Goal: Use online tool/utility: Utilize a website feature to perform a specific function

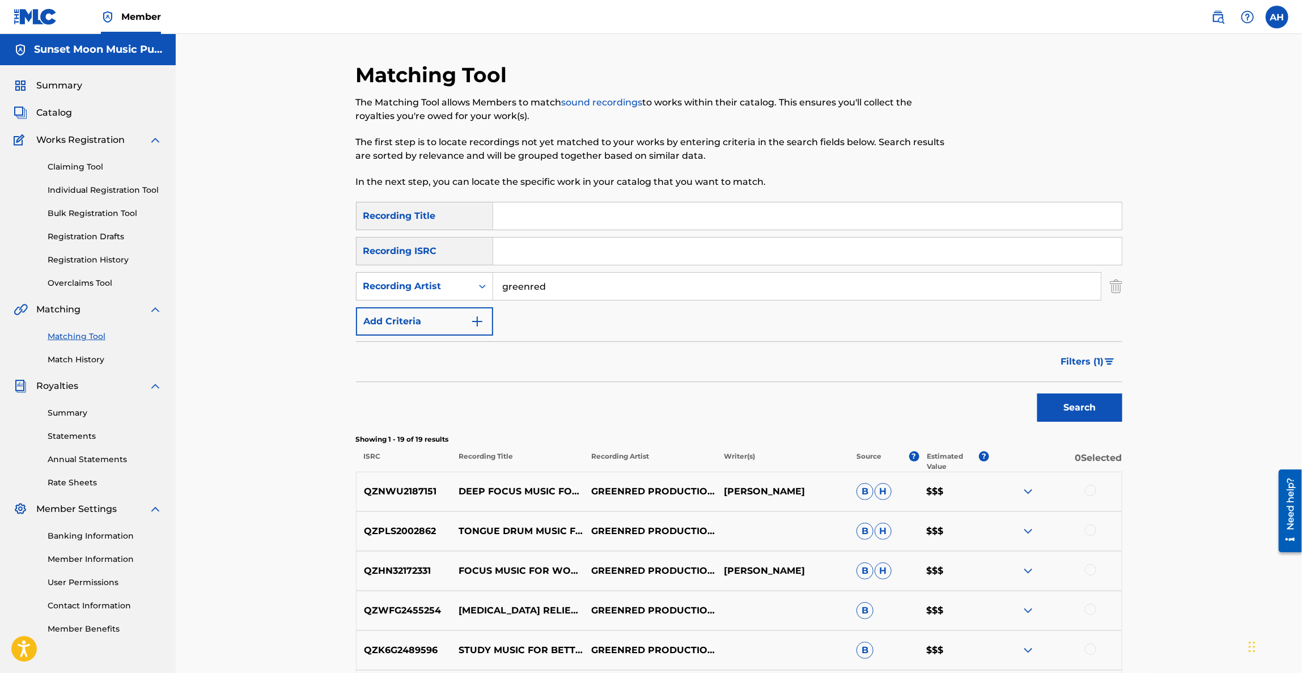
click at [396, 494] on p "QZNWU2187151" at bounding box center [404, 492] width 95 height 14
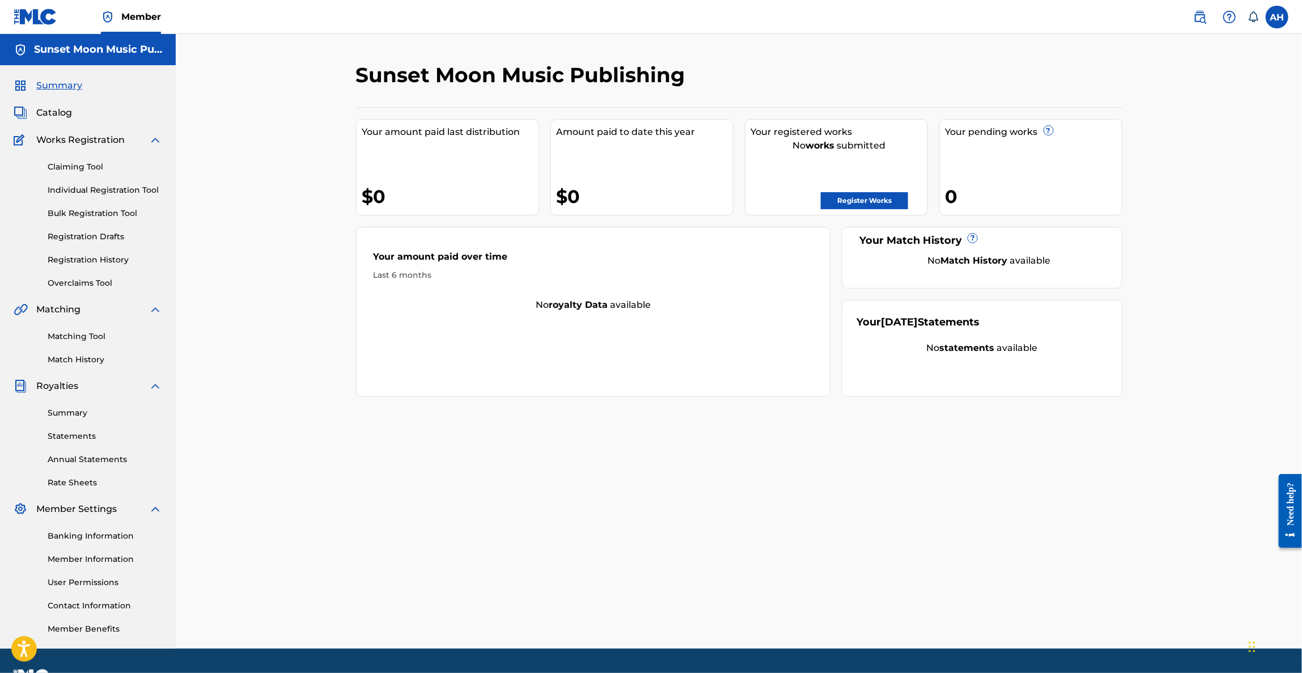
click at [64, 331] on link "Matching Tool" at bounding box center [105, 336] width 114 height 12
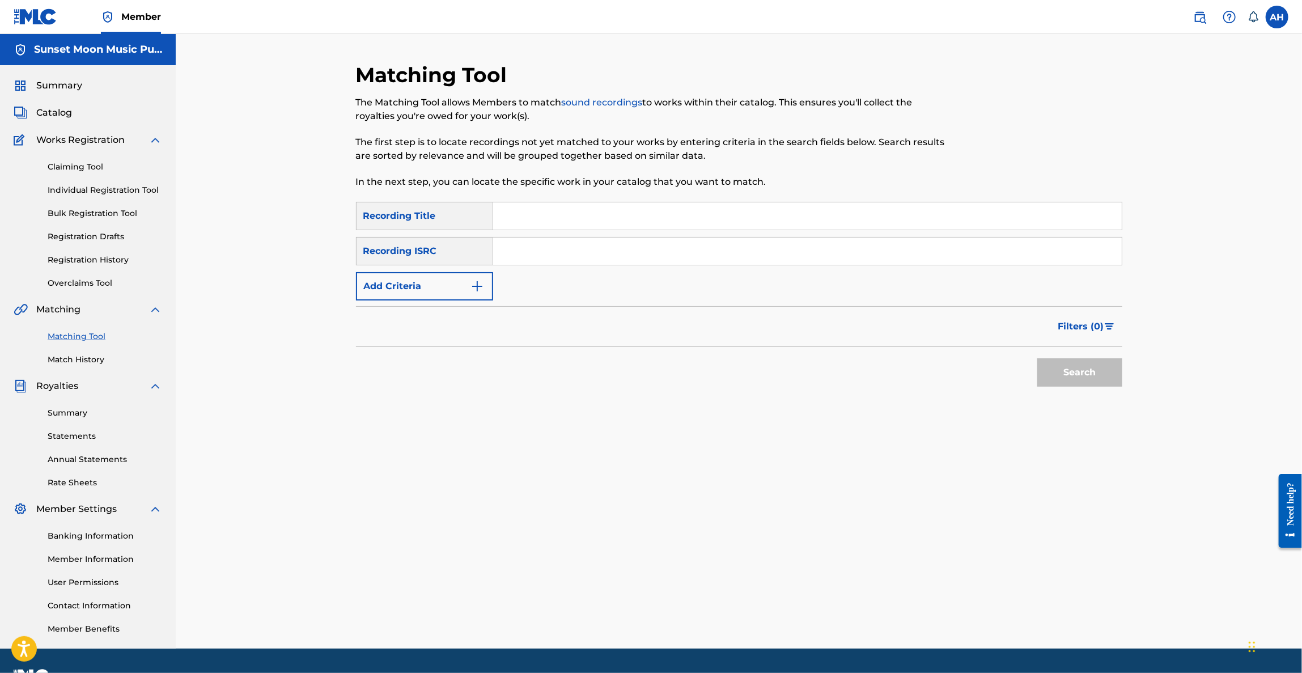
click at [465, 282] on button "Add Criteria" at bounding box center [424, 286] width 137 height 28
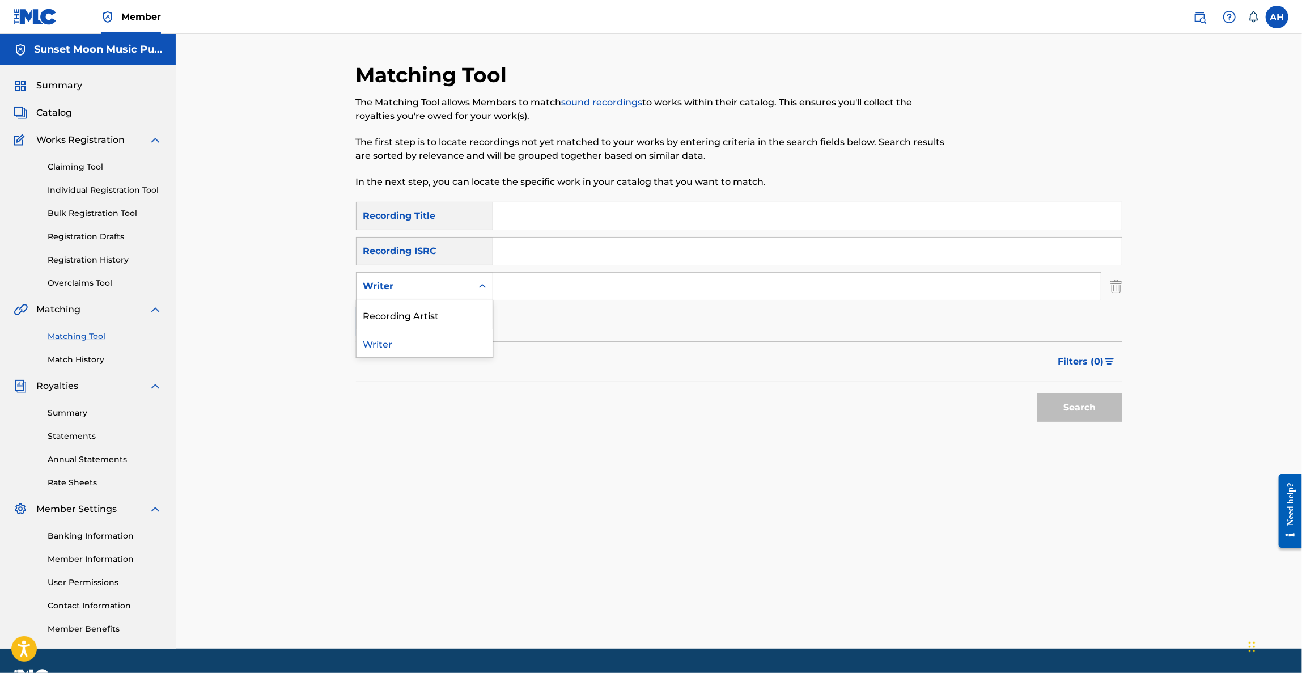
click at [448, 285] on div "Writer" at bounding box center [414, 286] width 102 height 14
click at [444, 313] on div "Recording Artist" at bounding box center [425, 314] width 136 height 28
click at [533, 283] on input "Search Form" at bounding box center [797, 286] width 608 height 27
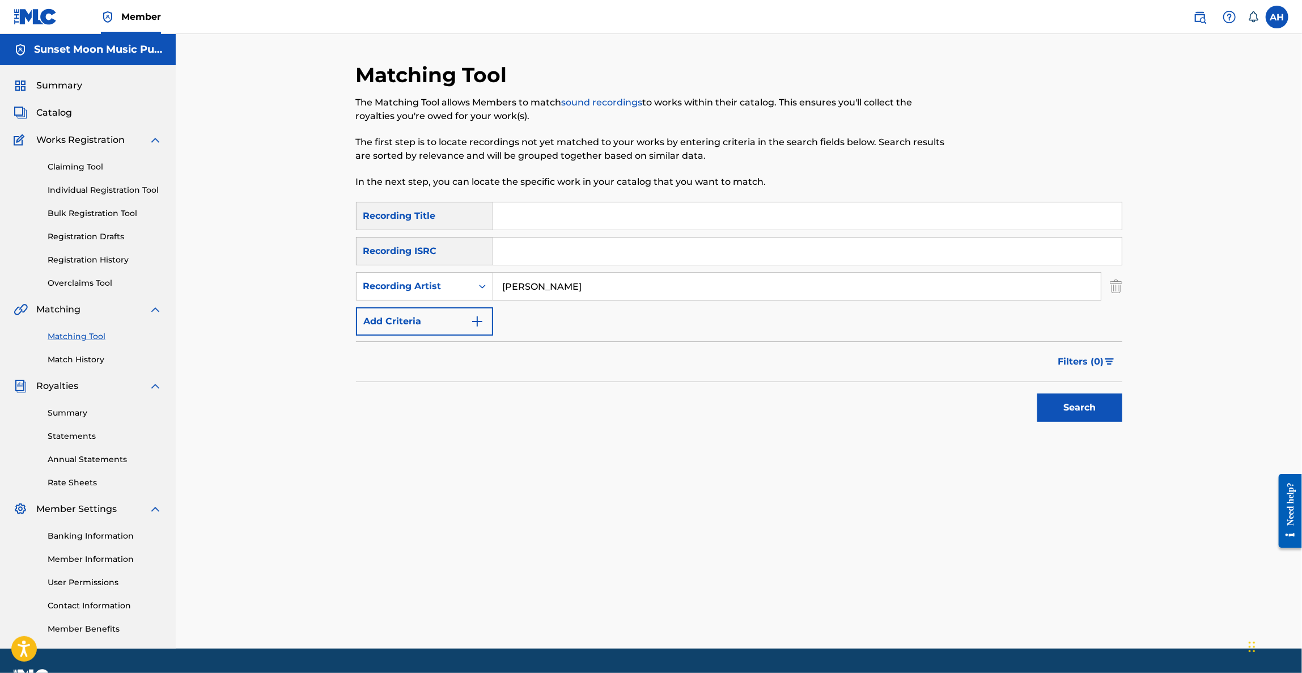
type input "kc rae"
click at [1037, 393] on button "Search" at bounding box center [1079, 407] width 85 height 28
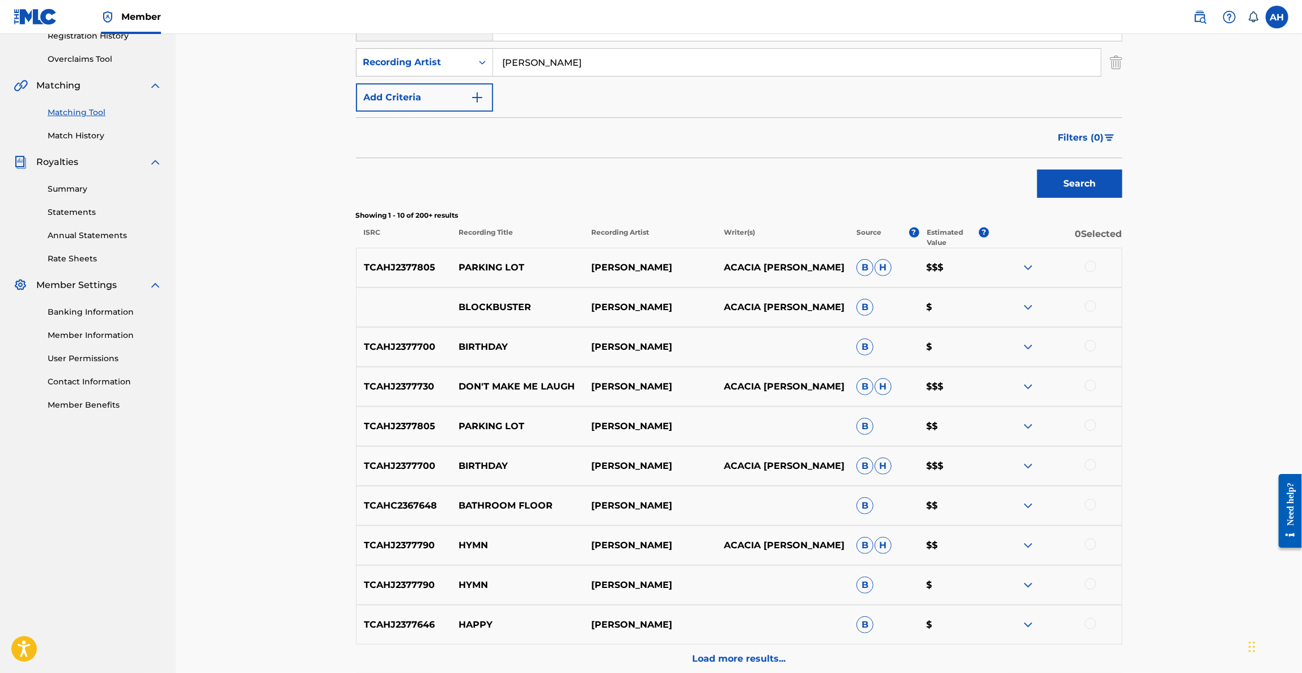
scroll to position [254, 0]
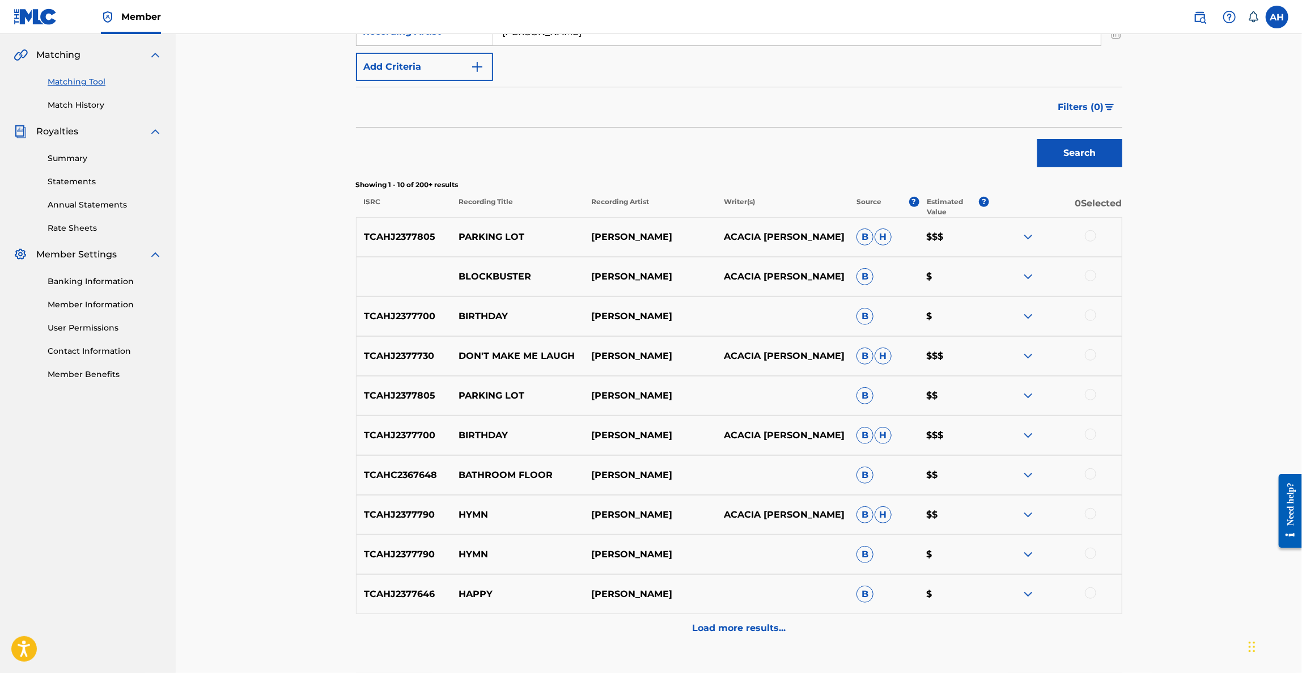
click at [1077, 98] on button "Filters ( 0 )" at bounding box center [1086, 107] width 71 height 28
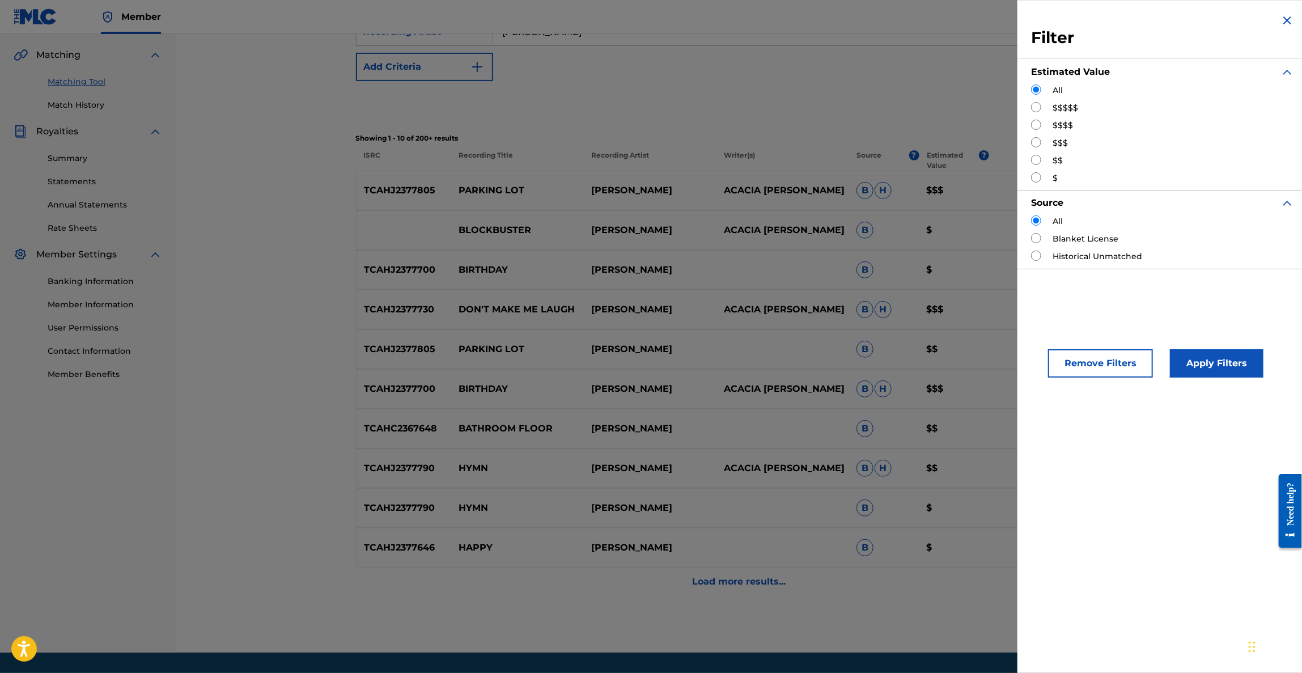
click at [1037, 105] on input "Search Form" at bounding box center [1036, 107] width 10 height 10
radio input "true"
click at [1182, 363] on button "Apply Filters" at bounding box center [1217, 363] width 94 height 28
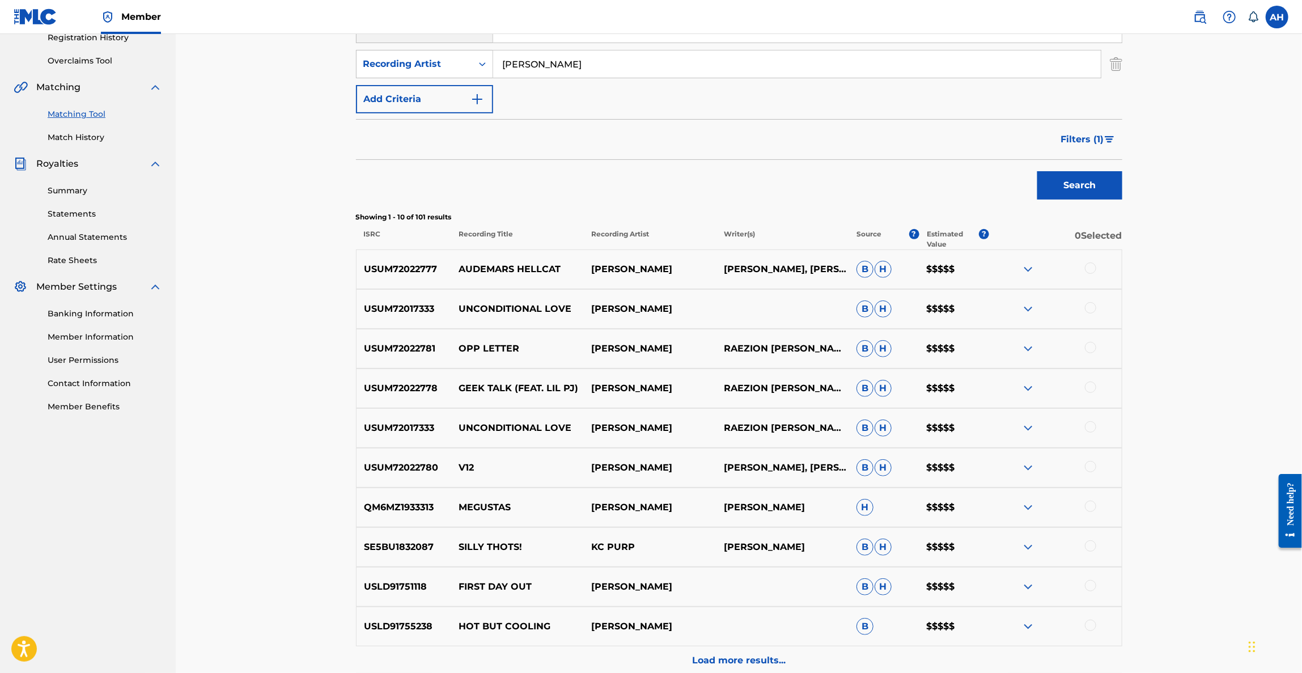
scroll to position [200, 0]
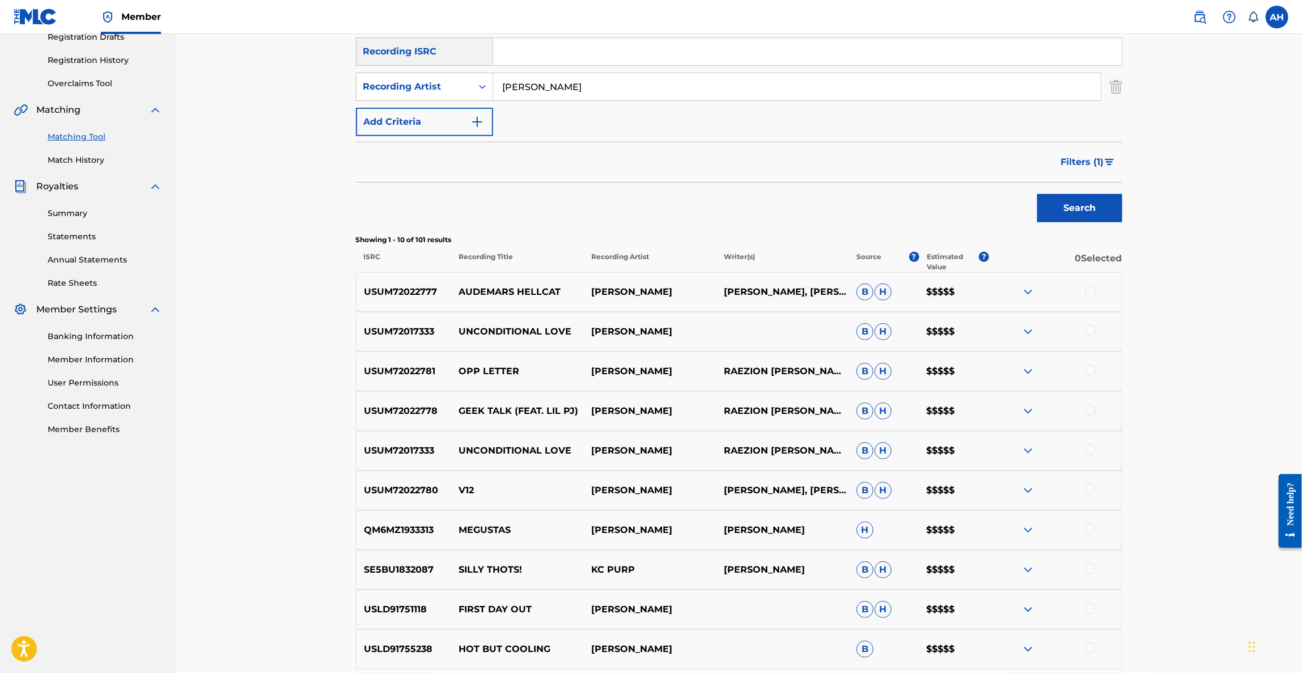
click at [1081, 159] on span "Filters ( 1 )" at bounding box center [1082, 162] width 43 height 14
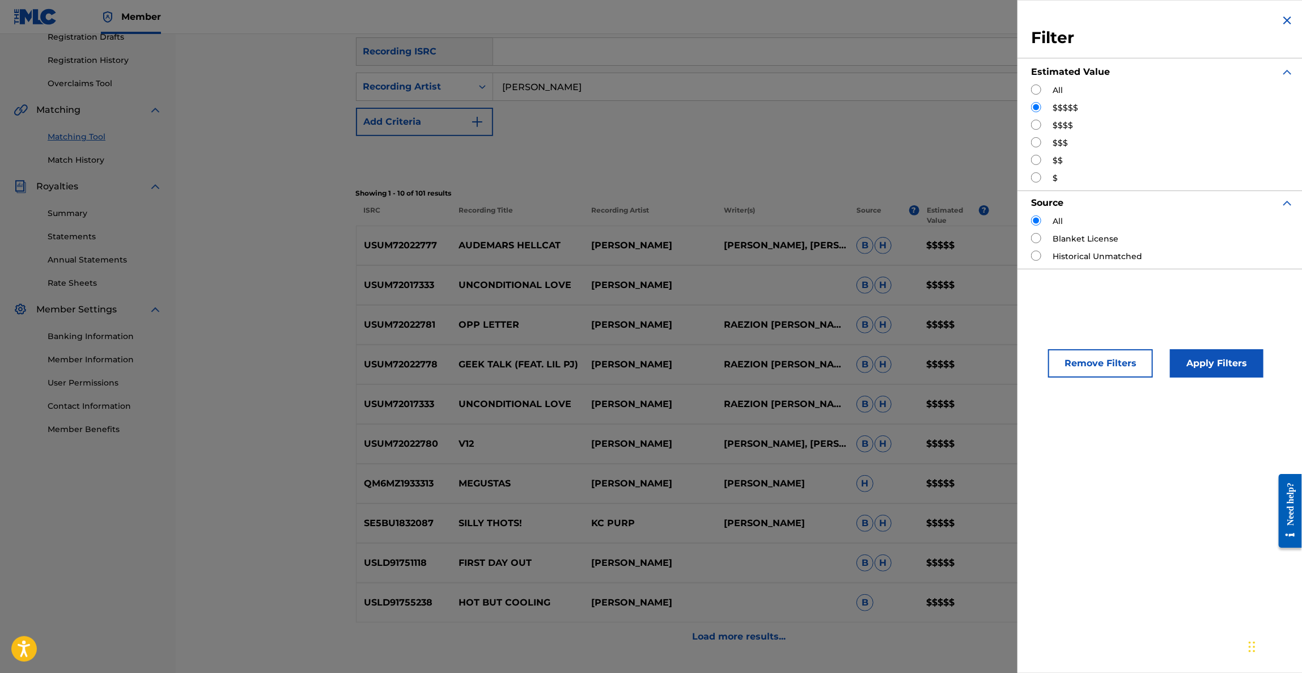
click at [1036, 124] on input "Search Form" at bounding box center [1036, 125] width 10 height 10
radio input "true"
click at [1196, 362] on button "Apply Filters" at bounding box center [1217, 363] width 94 height 28
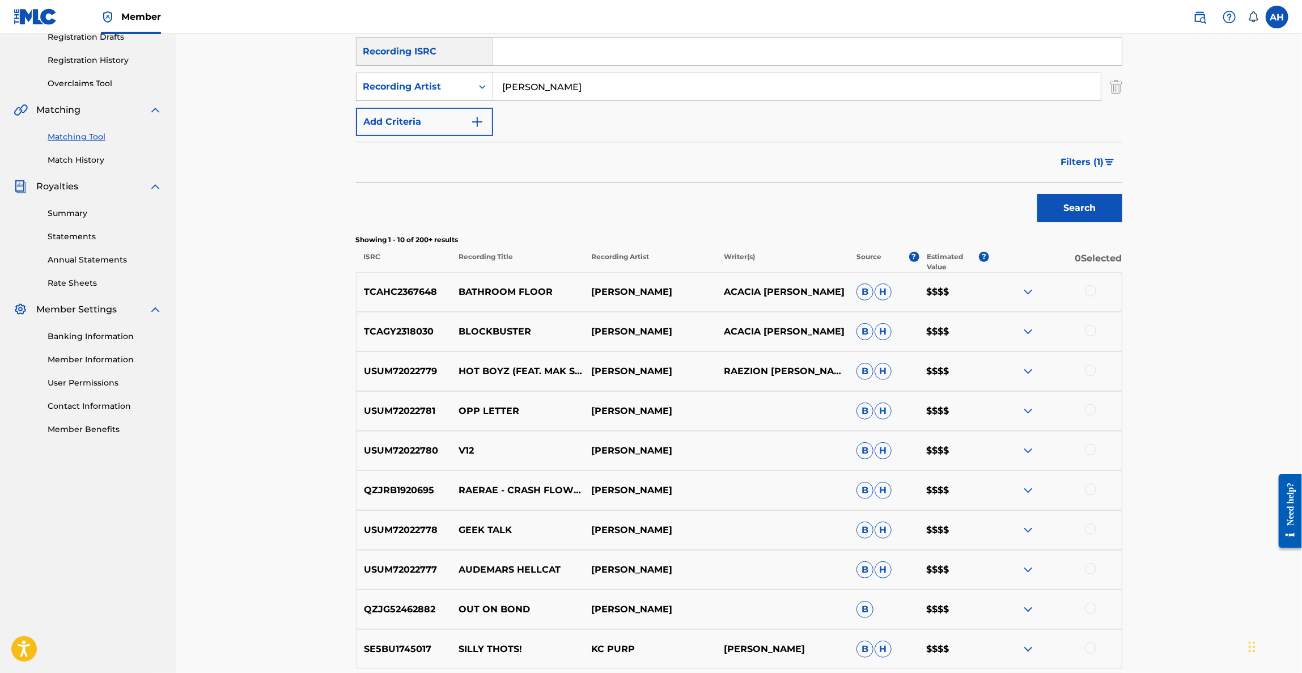
click at [1020, 289] on div at bounding box center [1055, 292] width 133 height 14
click at [1024, 290] on img at bounding box center [1028, 292] width 14 height 14
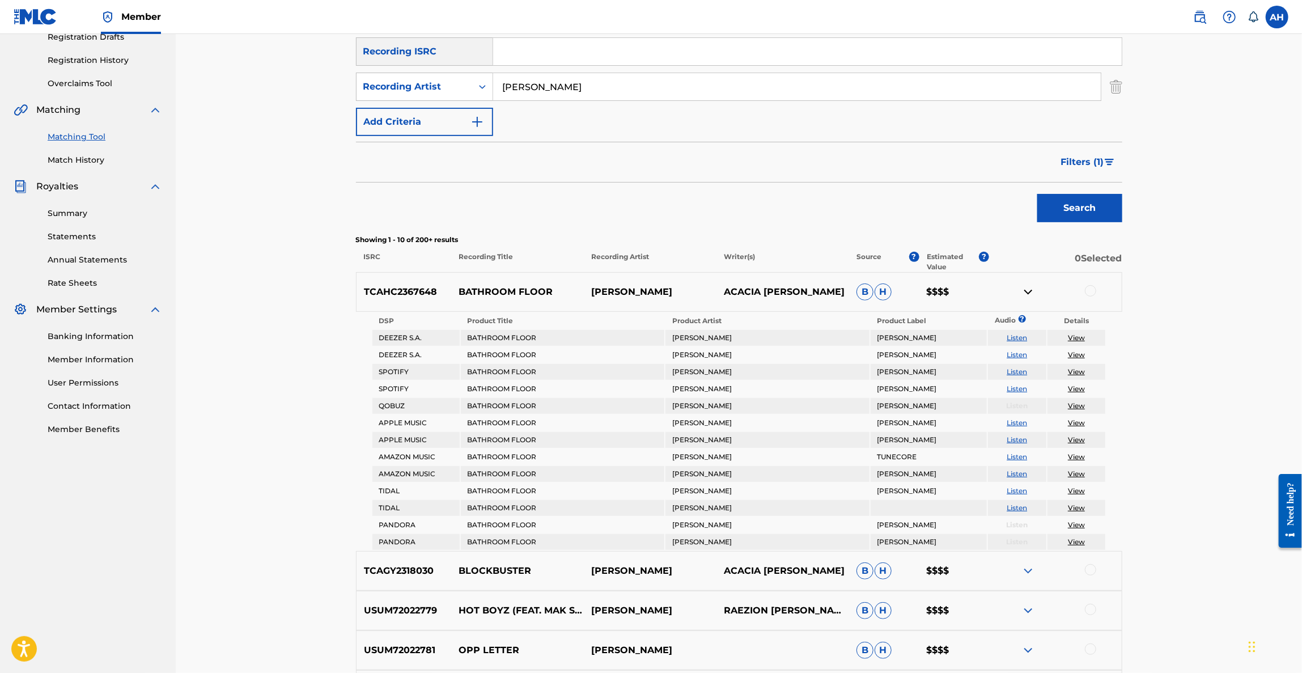
click at [1025, 572] on img at bounding box center [1028, 571] width 14 height 14
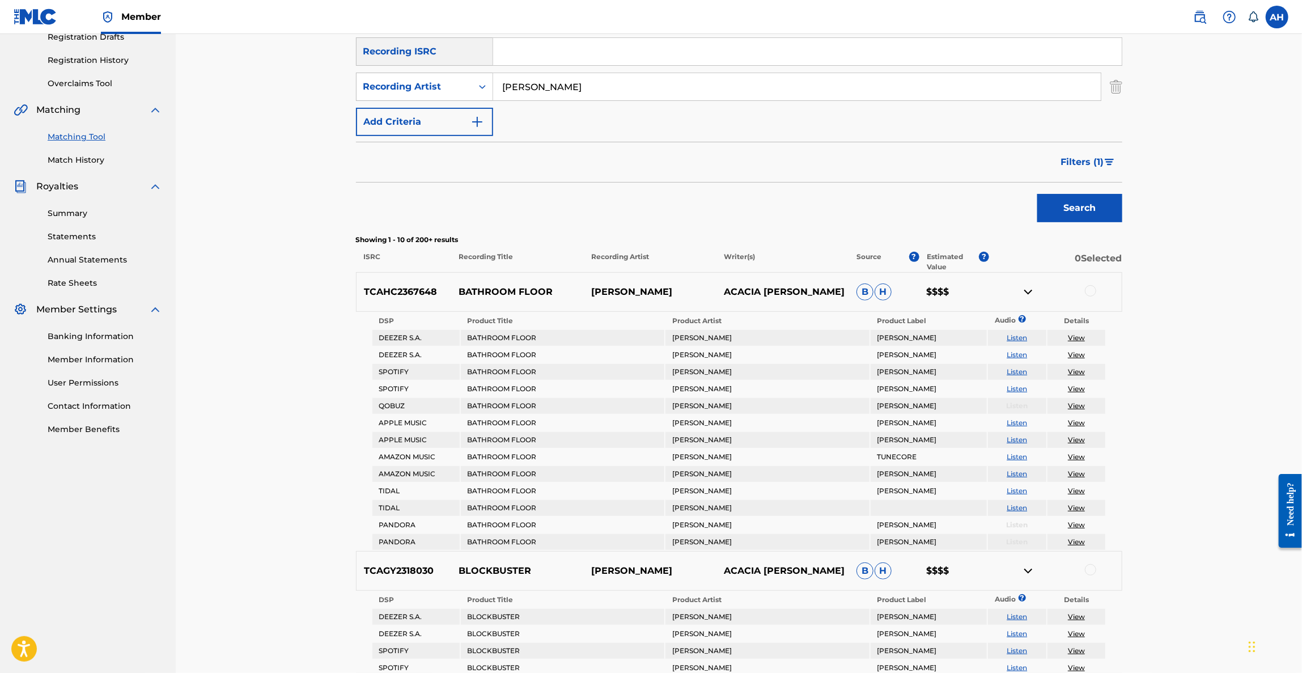
scroll to position [114, 0]
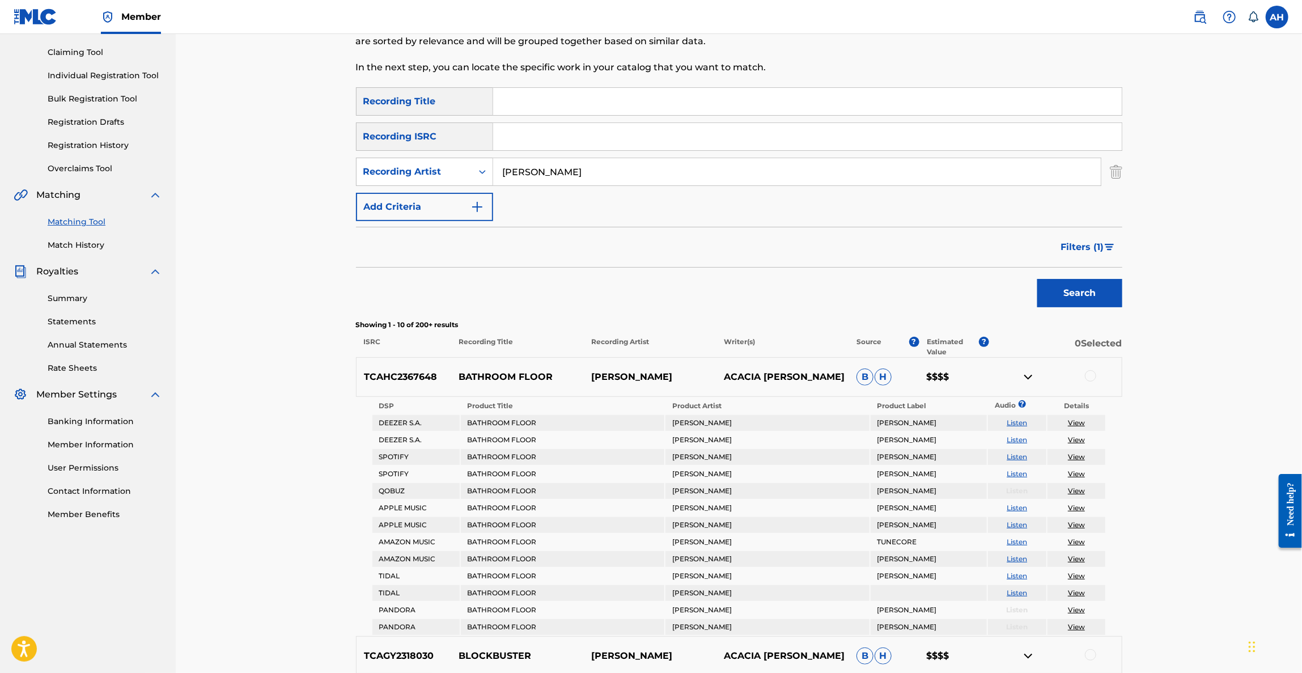
click at [1091, 250] on span "Filters ( 1 )" at bounding box center [1082, 247] width 43 height 14
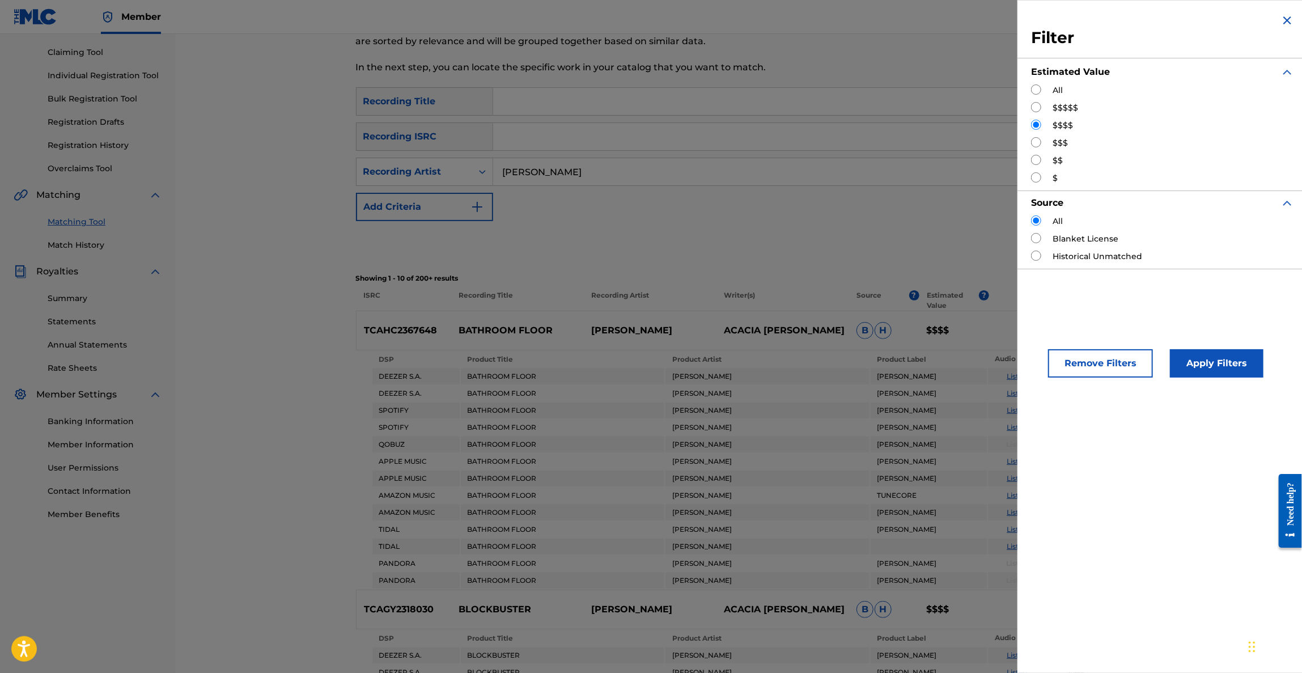
click at [1032, 143] on input "Search Form" at bounding box center [1036, 142] width 10 height 10
radio input "true"
click at [1215, 361] on button "Apply Filters" at bounding box center [1217, 363] width 94 height 28
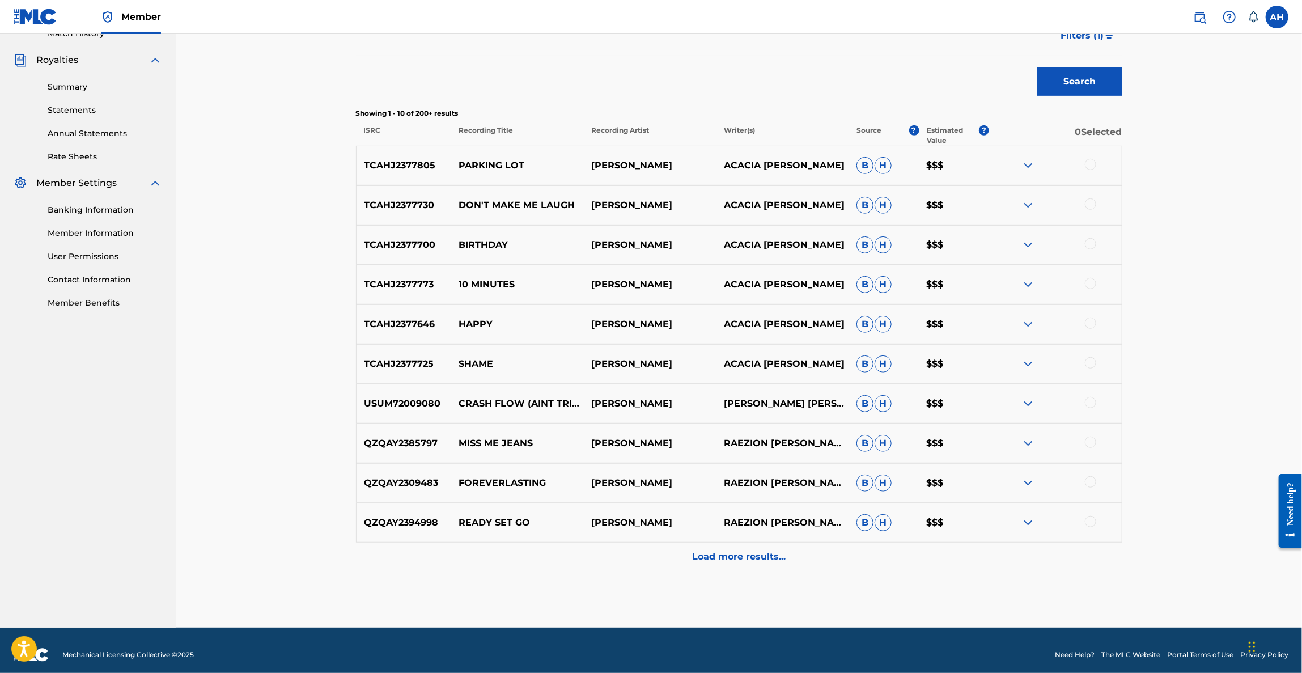
scroll to position [334, 0]
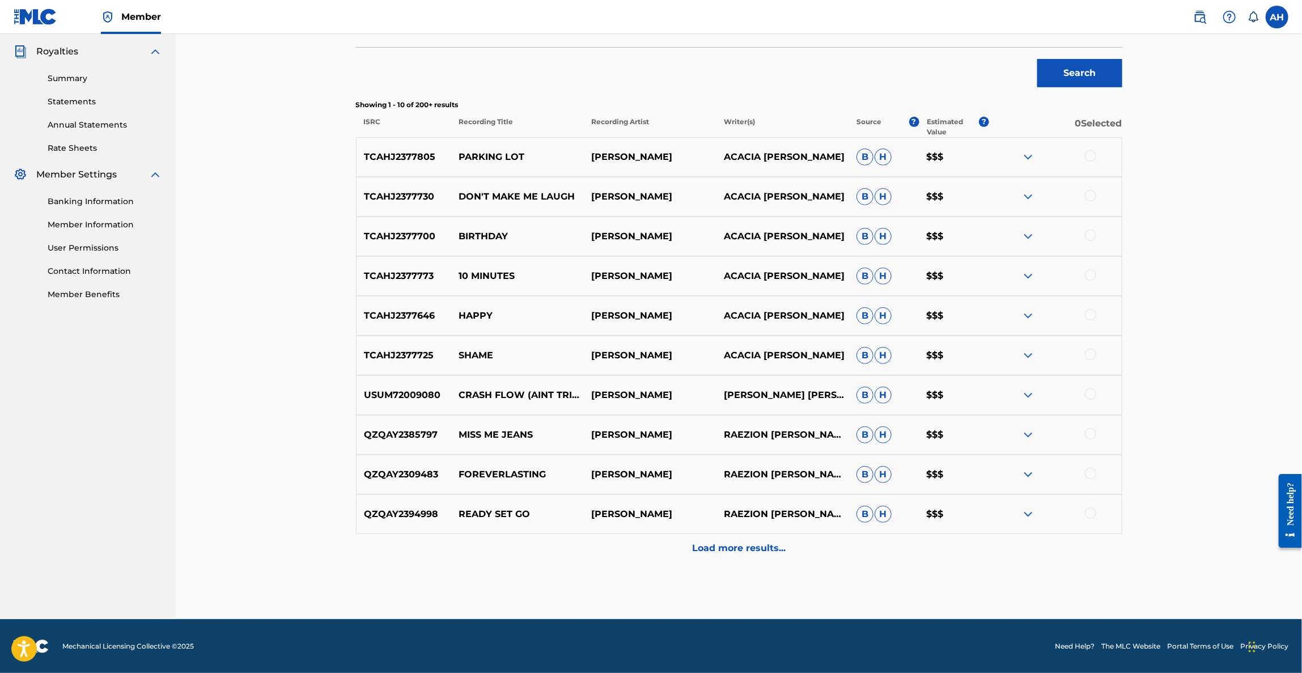
click at [1026, 155] on img at bounding box center [1028, 157] width 14 height 14
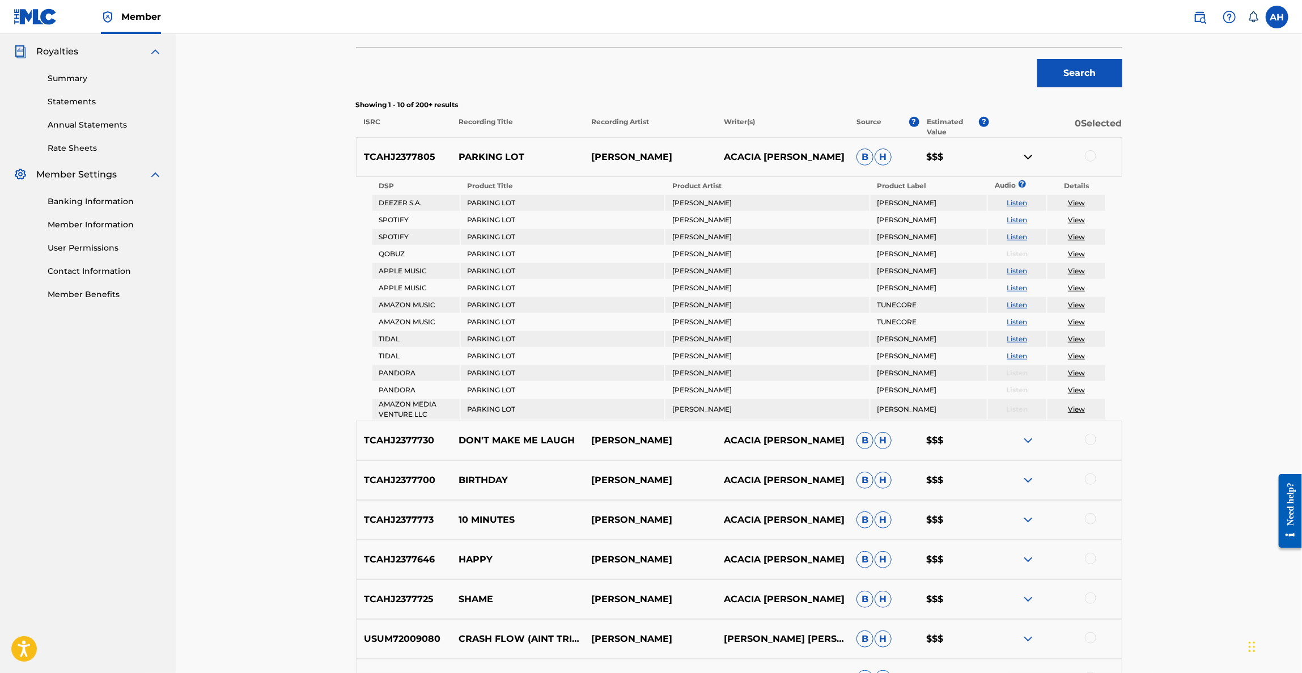
click at [1026, 155] on img at bounding box center [1028, 157] width 14 height 14
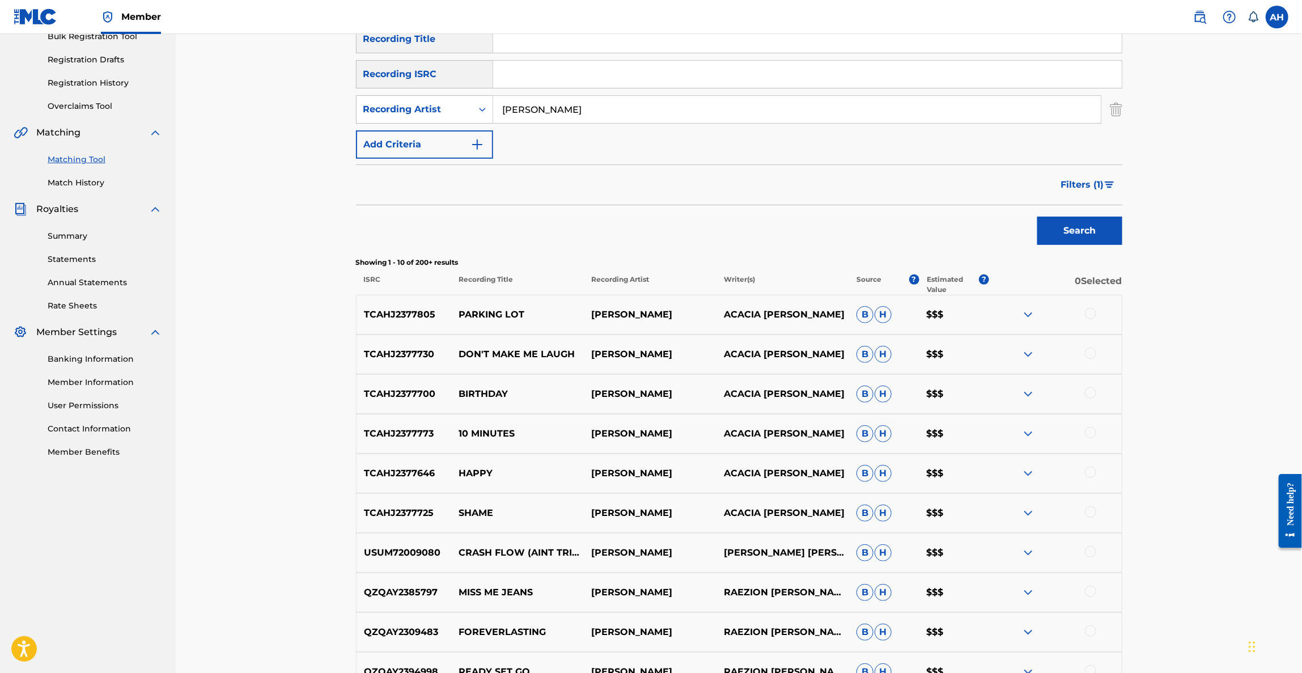
scroll to position [164, 0]
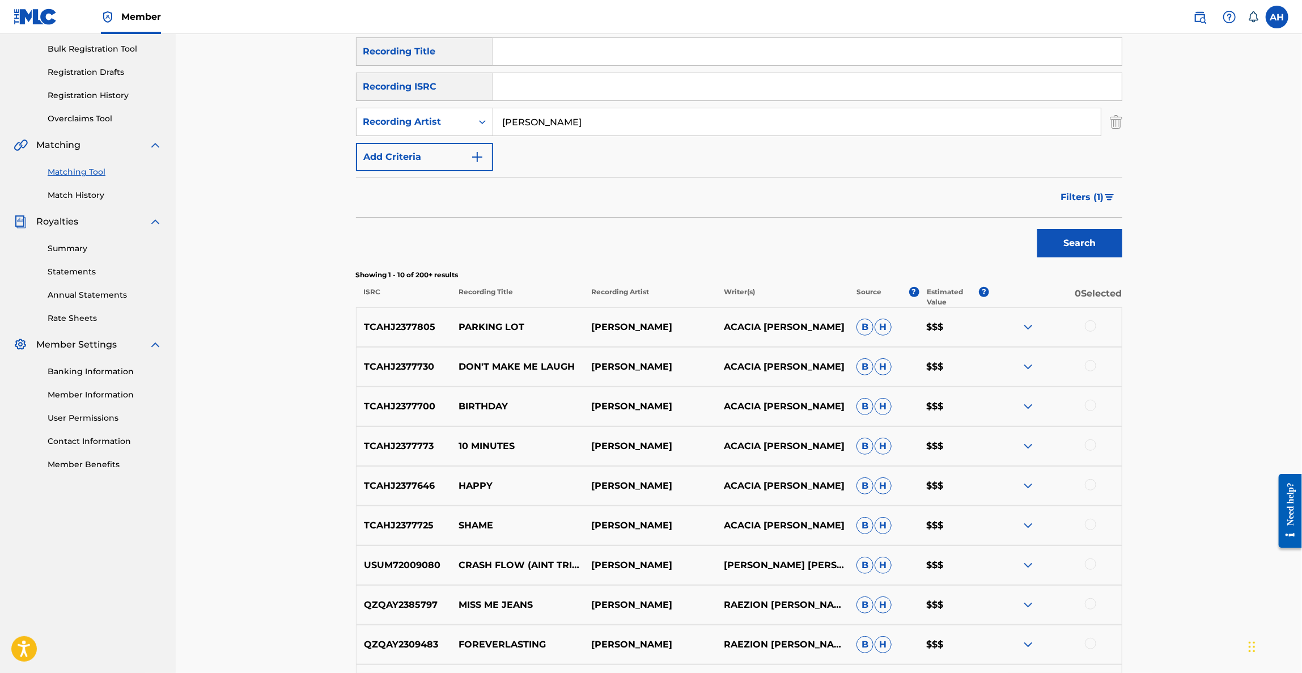
click at [1102, 192] on span "Filters ( 1 )" at bounding box center [1082, 197] width 43 height 14
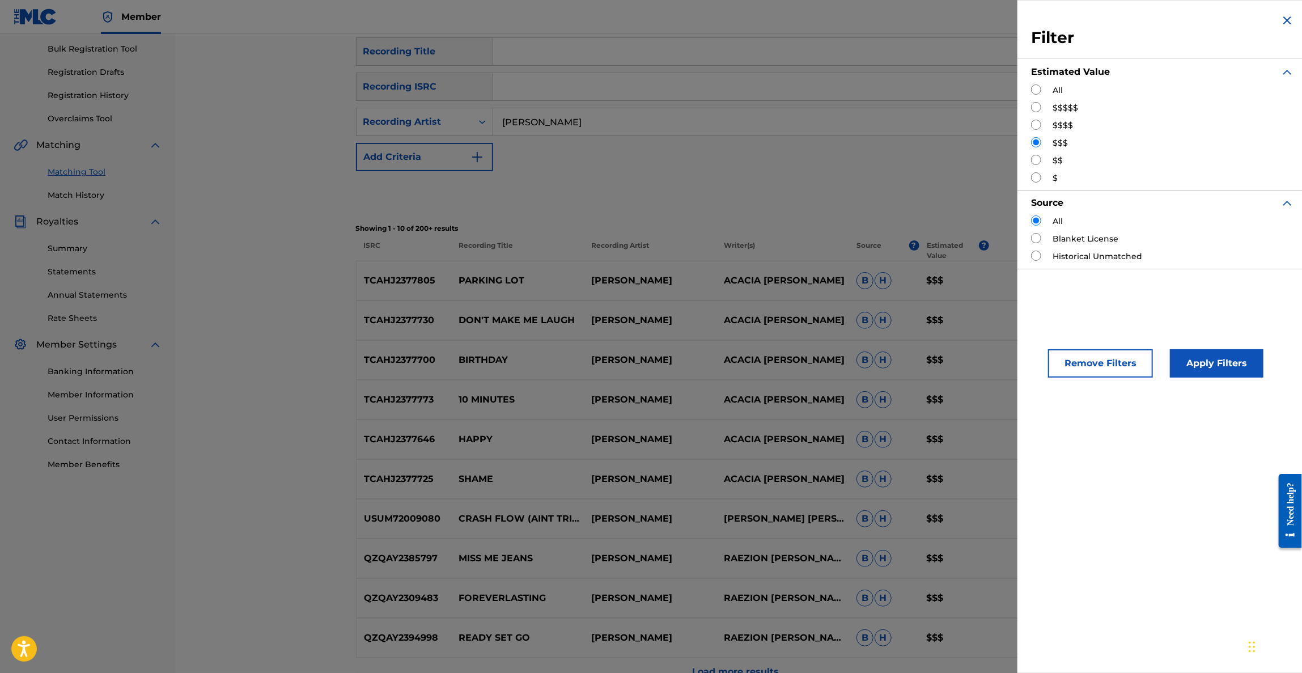
click at [1038, 121] on input "Search Form" at bounding box center [1036, 125] width 10 height 10
radio input "true"
click at [820, 350] on div "TCAHJ2377700 BIRTHDAY KC RAE ACACIA DALAGER B H $$$" at bounding box center [739, 360] width 766 height 40
click at [350, 211] on div "Matching Tool The Matching Tool allows Members to match sound recordings to wor…" at bounding box center [739, 320] width 794 height 845
click at [1280, 20] on img "Search Form" at bounding box center [1287, 21] width 14 height 14
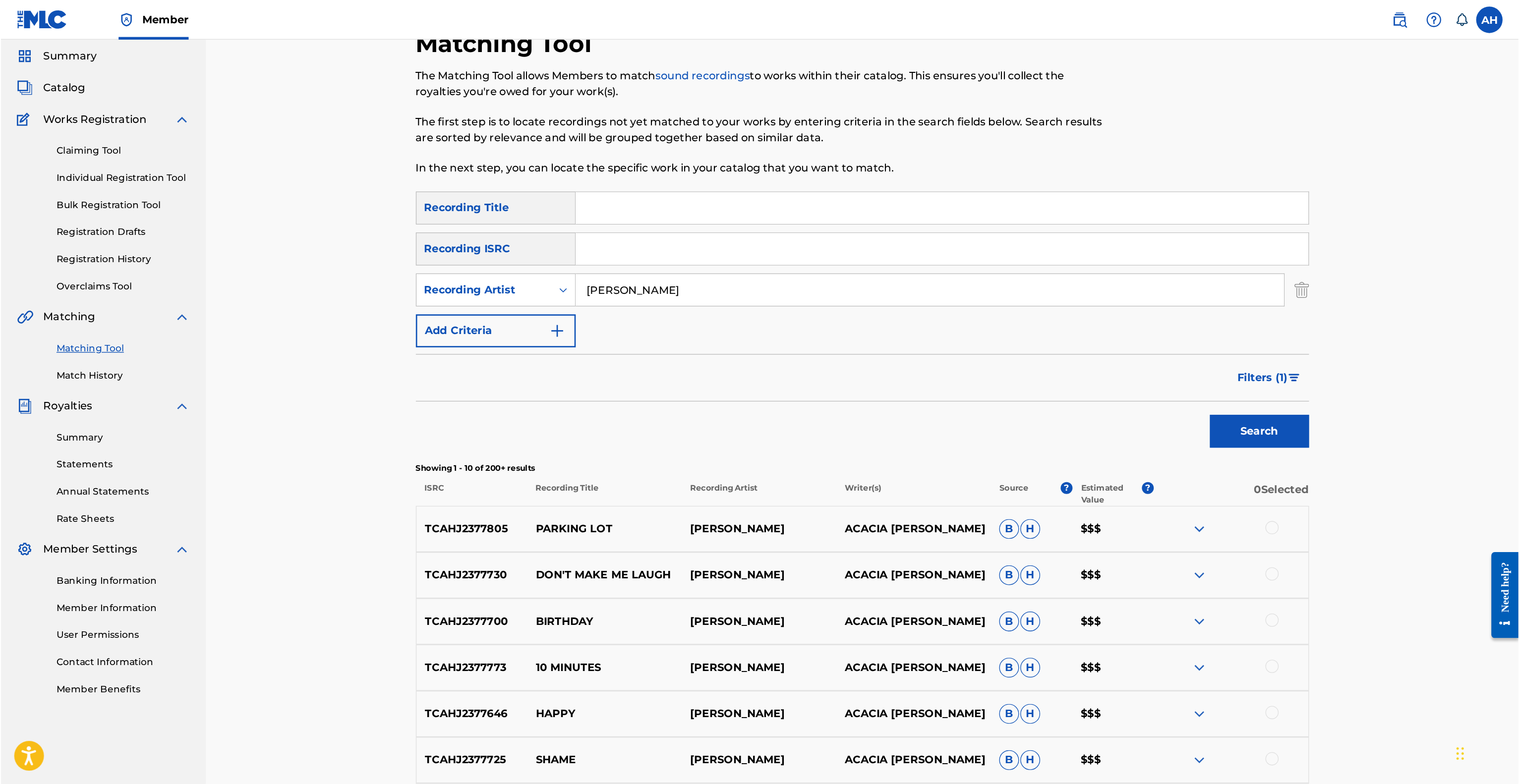
scroll to position [0, 0]
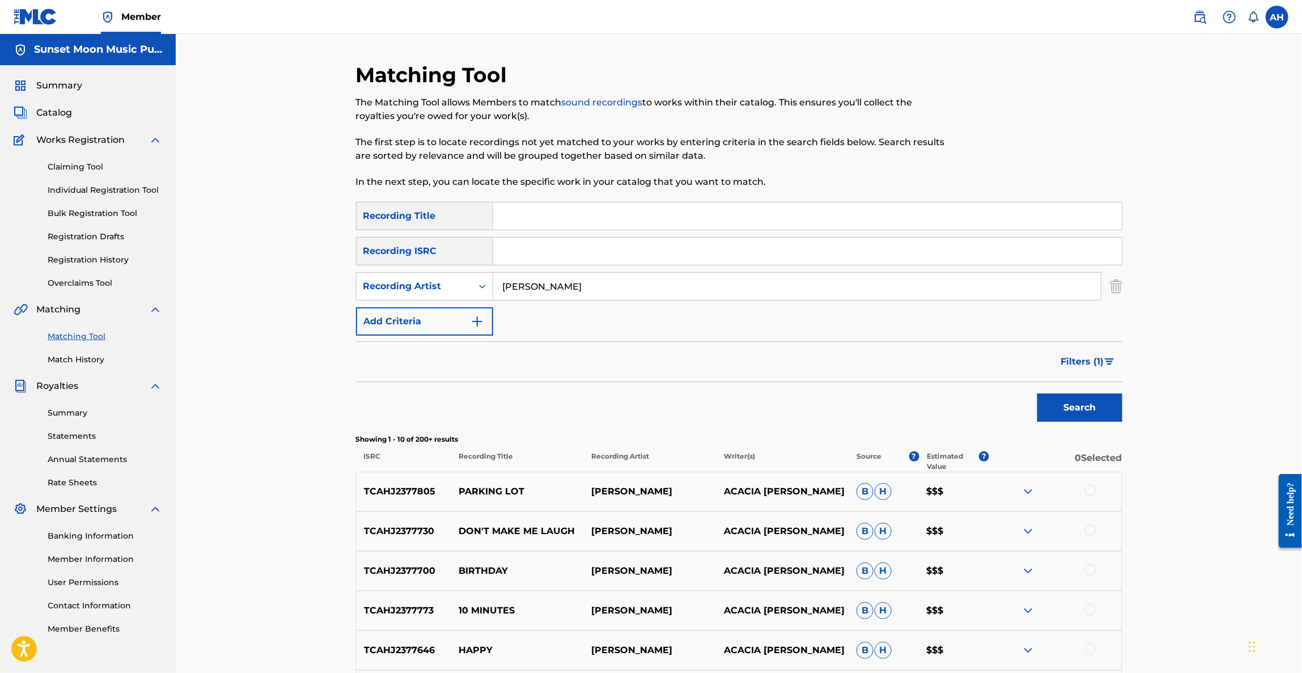
click at [1094, 363] on span "Filters ( 1 )" at bounding box center [1082, 362] width 43 height 14
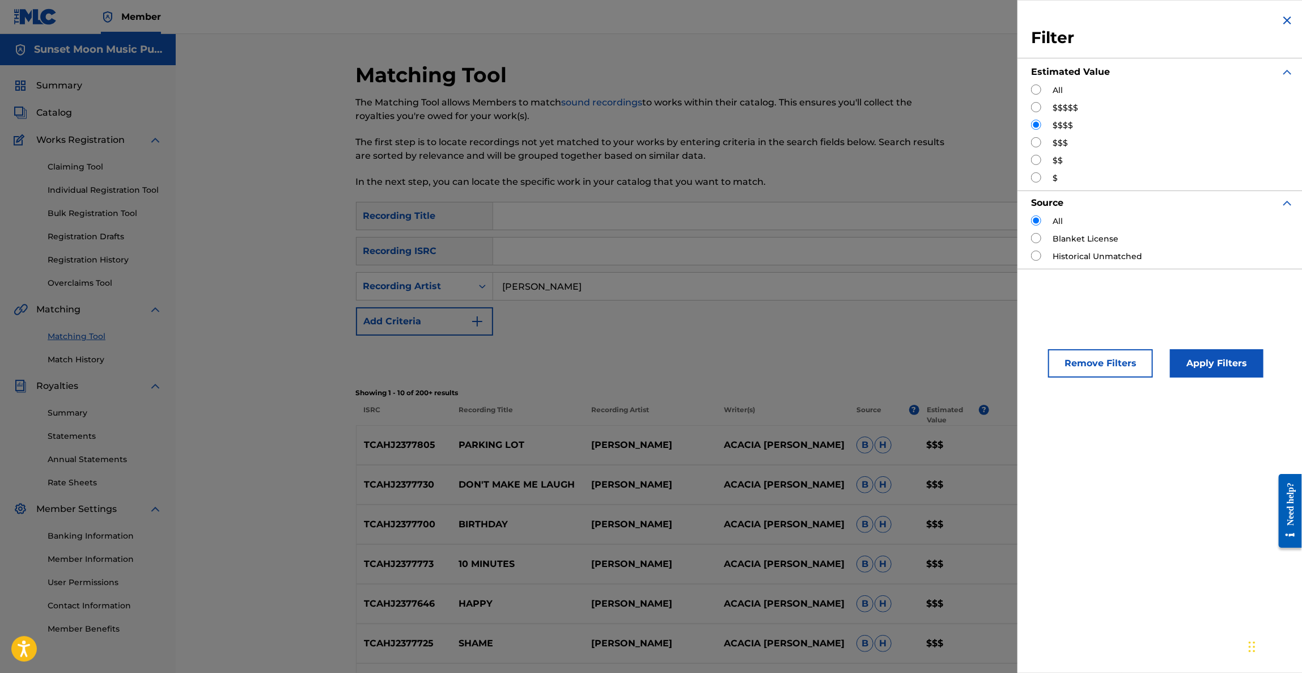
click at [1033, 88] on input "Search Form" at bounding box center [1036, 89] width 10 height 10
radio input "true"
click at [1181, 367] on button "Apply Filters" at bounding box center [1217, 363] width 94 height 28
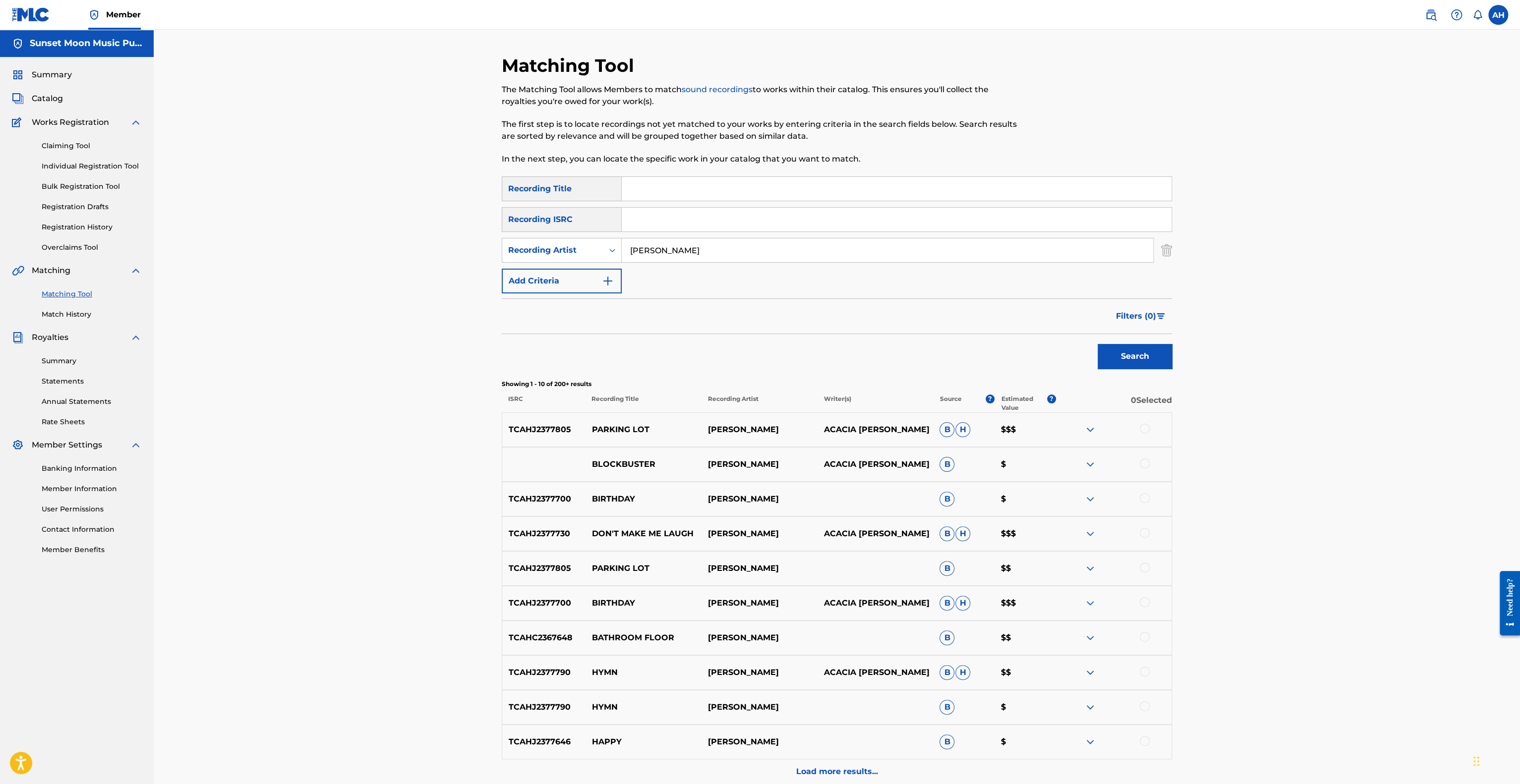
click at [283, 305] on div "Matching Tool The Matching Tool allows Members to match sound recordings to wor…" at bounding box center [837, 431] width 1366 height 803
